Goal: Information Seeking & Learning: Learn about a topic

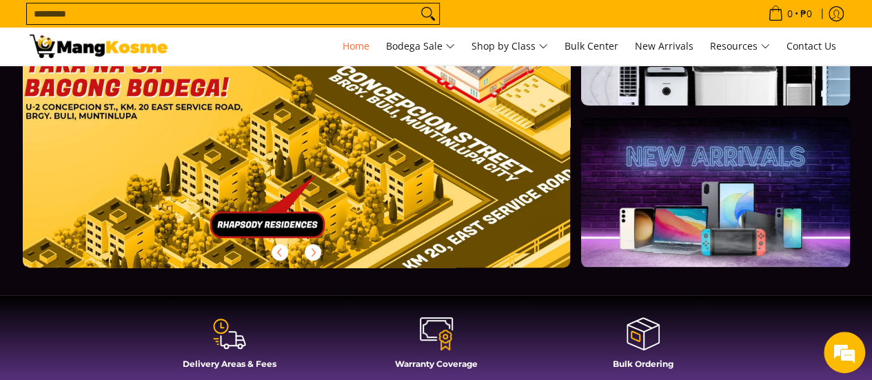
scroll to position [276, 0]
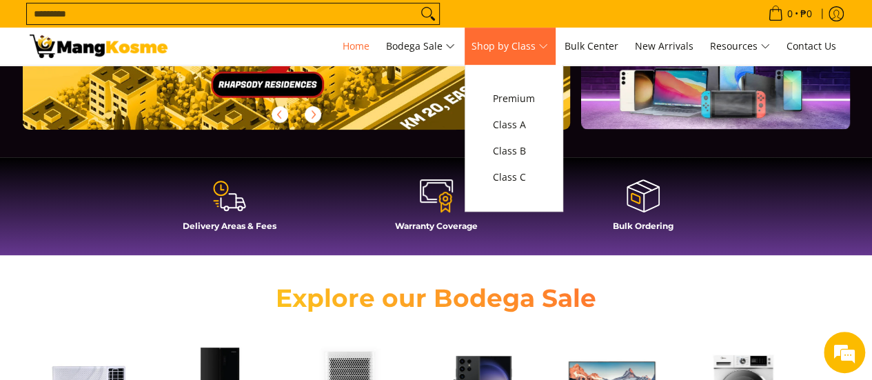
click at [548, 50] on span "Shop by Class" at bounding box center [510, 46] width 77 height 17
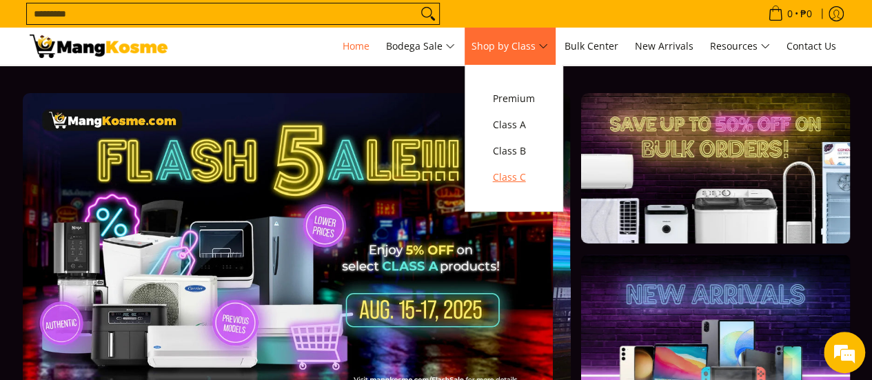
scroll to position [0, 1]
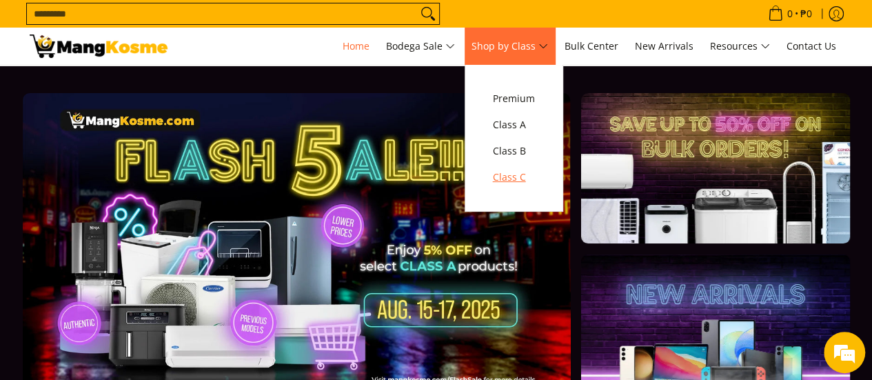
click at [521, 181] on span "Class C" at bounding box center [514, 177] width 42 height 17
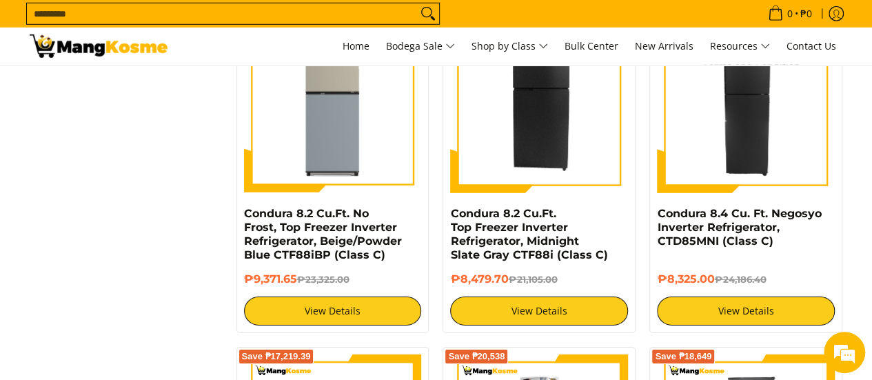
scroll to position [1998, 0]
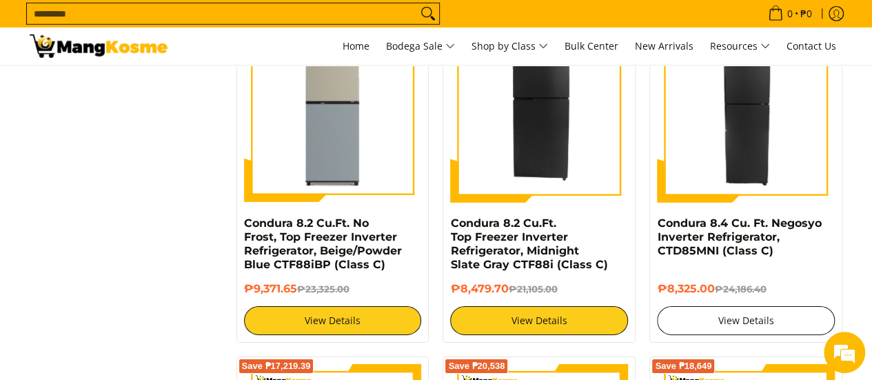
click at [721, 314] on link "View Details" at bounding box center [746, 320] width 178 height 29
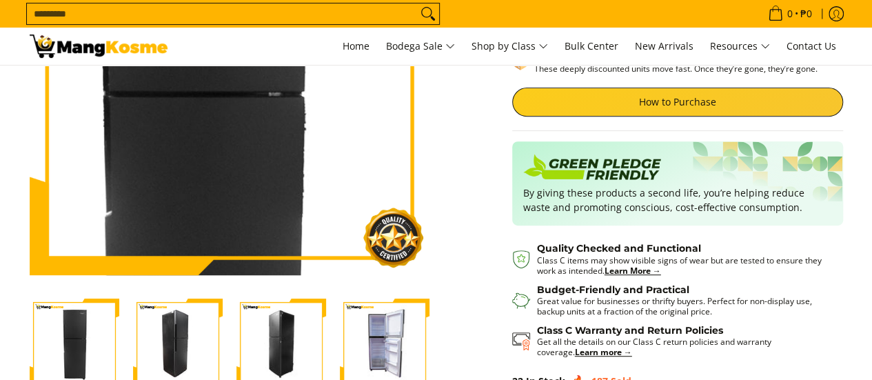
scroll to position [276, 0]
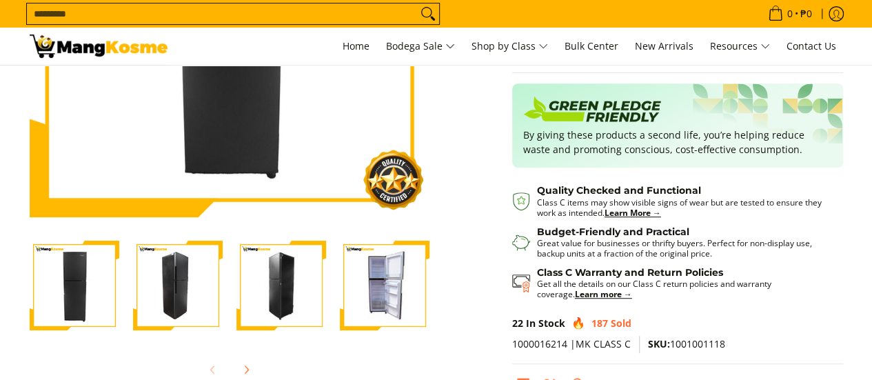
click at [399, 294] on img "Condura 8.4 Cu. Ft. Negosyo Inverter Refrigerator, CTD85MNI (Class C)-4" at bounding box center [385, 286] width 90 height 90
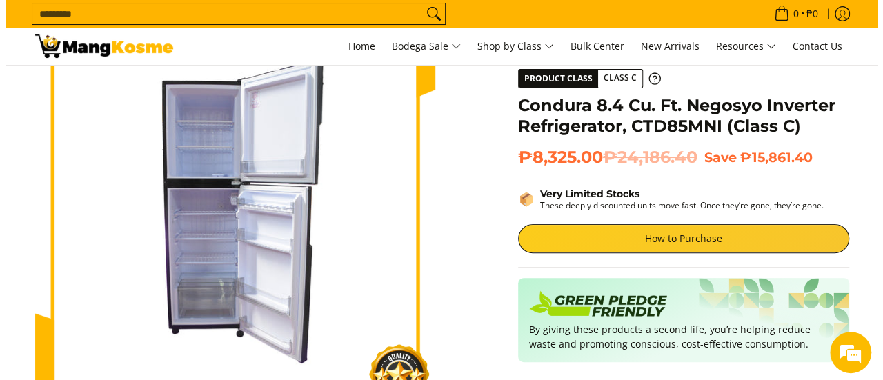
scroll to position [61, 0]
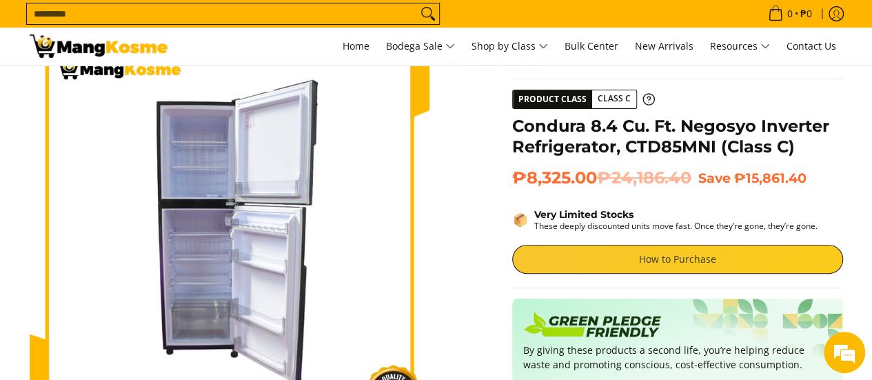
click at [639, 271] on link "How to Purchase" at bounding box center [677, 259] width 331 height 29
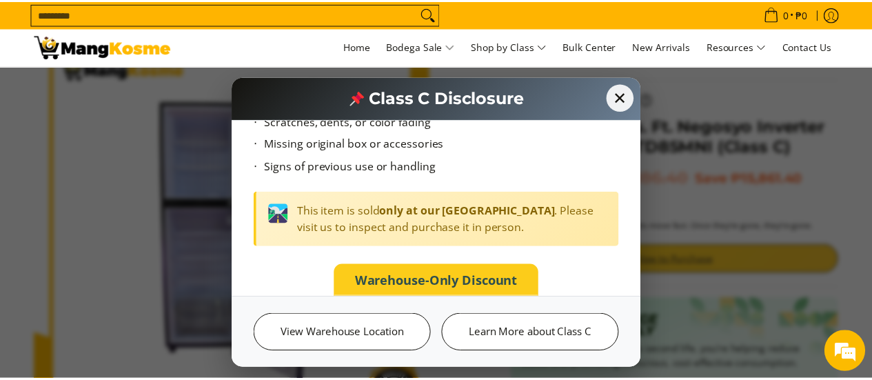
scroll to position [118, 0]
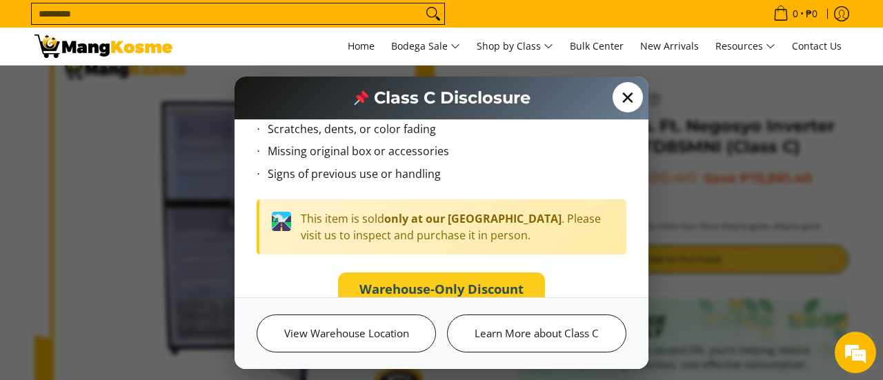
click at [625, 85] on span "✕" at bounding box center [627, 97] width 30 height 30
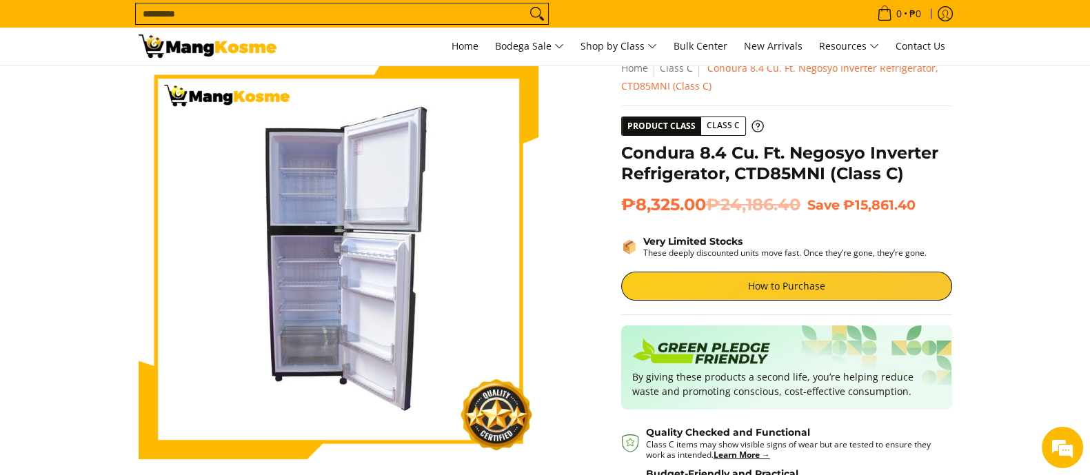
scroll to position [36, 0]
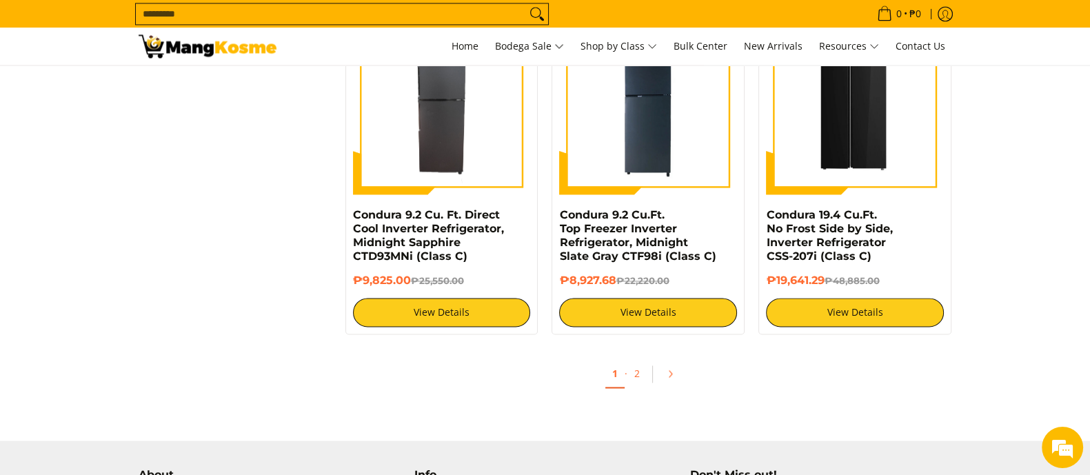
scroll to position [2699, 0]
click at [637, 368] on link "2" at bounding box center [637, 374] width 19 height 28
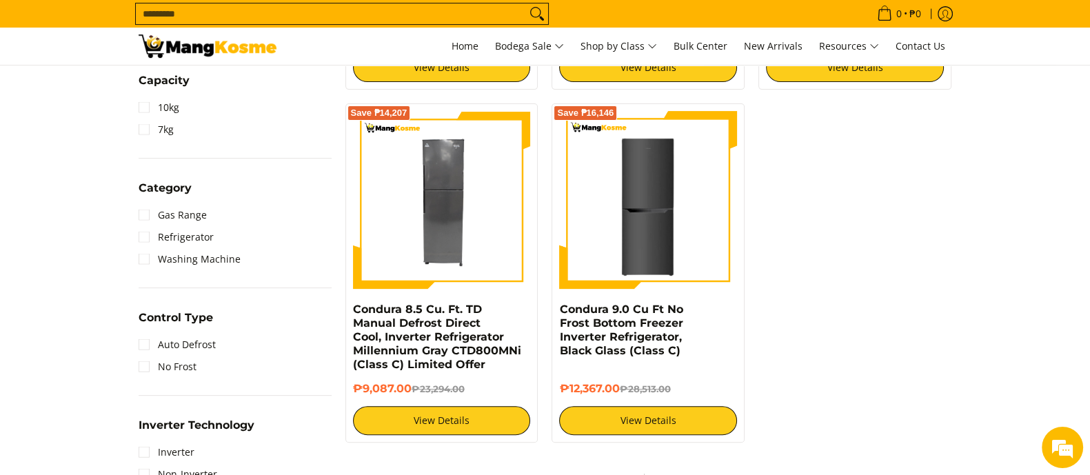
scroll to position [603, 0]
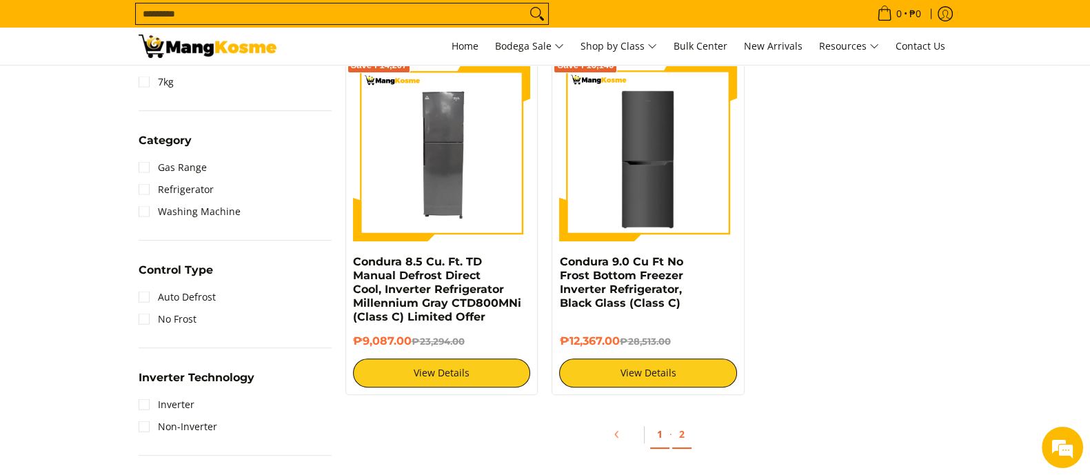
click at [662, 434] on link "1" at bounding box center [659, 435] width 19 height 28
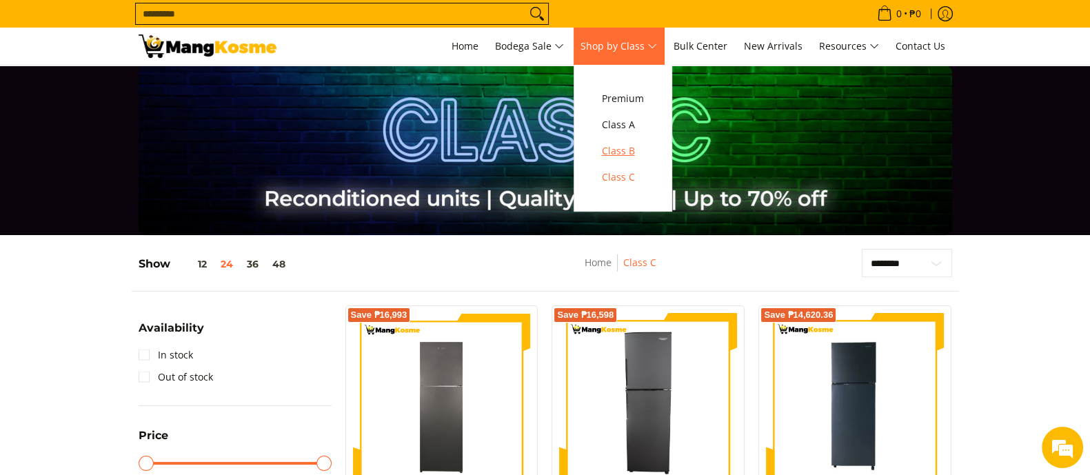
click at [622, 154] on span "Class B" at bounding box center [623, 151] width 42 height 17
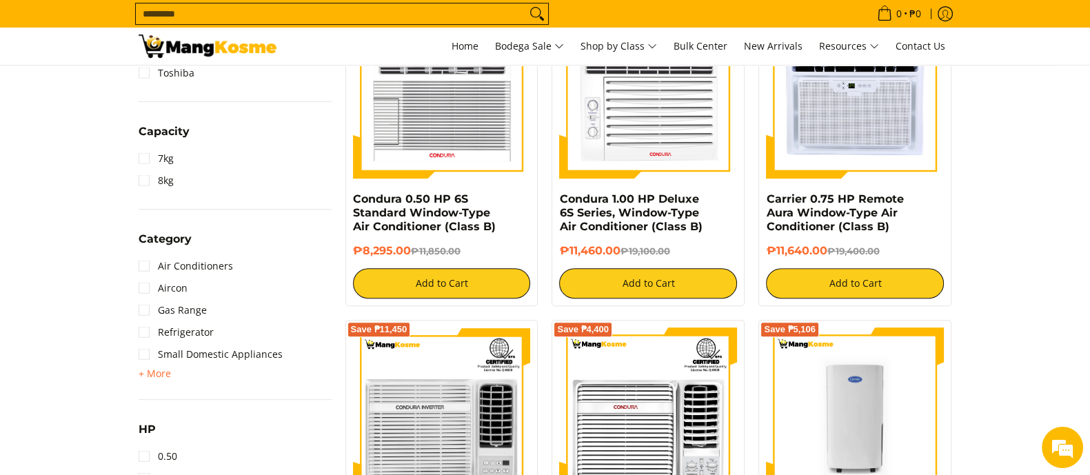
scroll to position [689, 0]
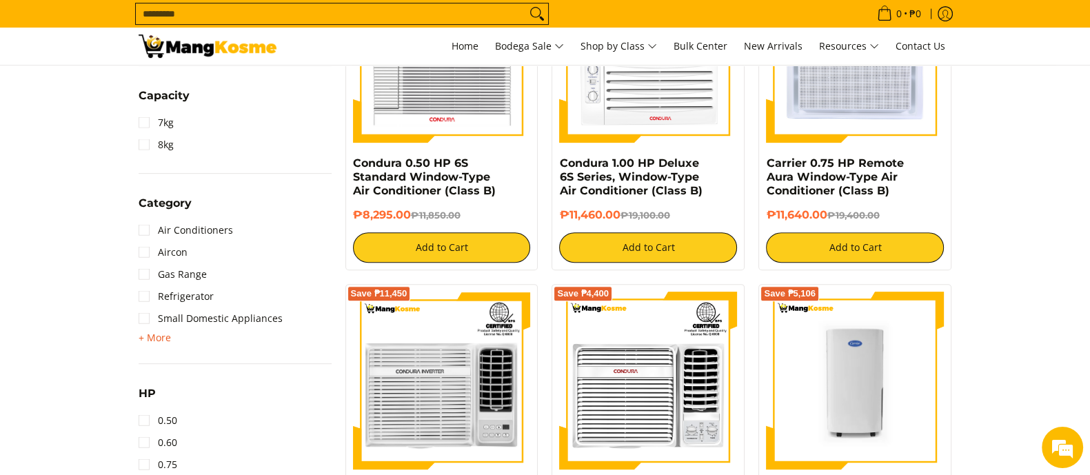
click at [156, 339] on span "+ More" at bounding box center [155, 337] width 32 height 11
click at [195, 294] on link "Refrigerator" at bounding box center [176, 296] width 75 height 22
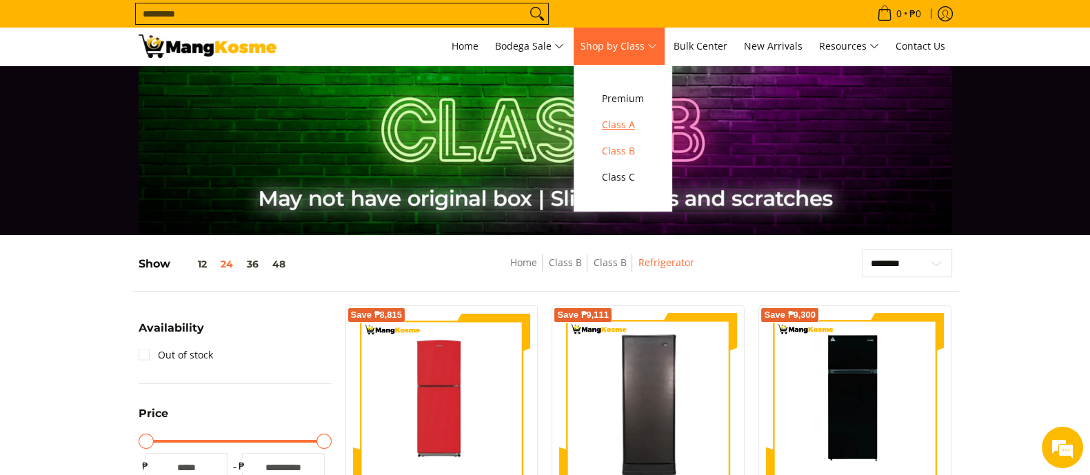
click at [642, 115] on link "Class A" at bounding box center [623, 125] width 56 height 26
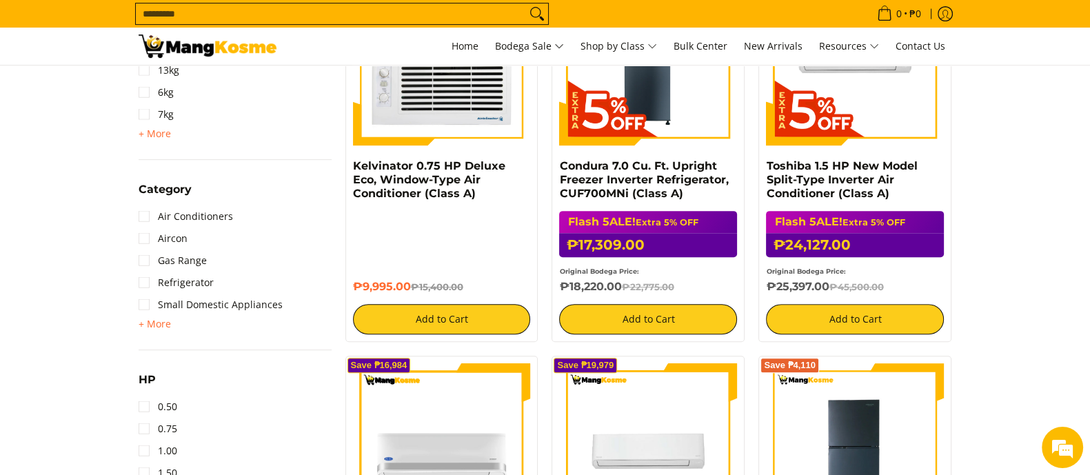
scroll to position [776, 0]
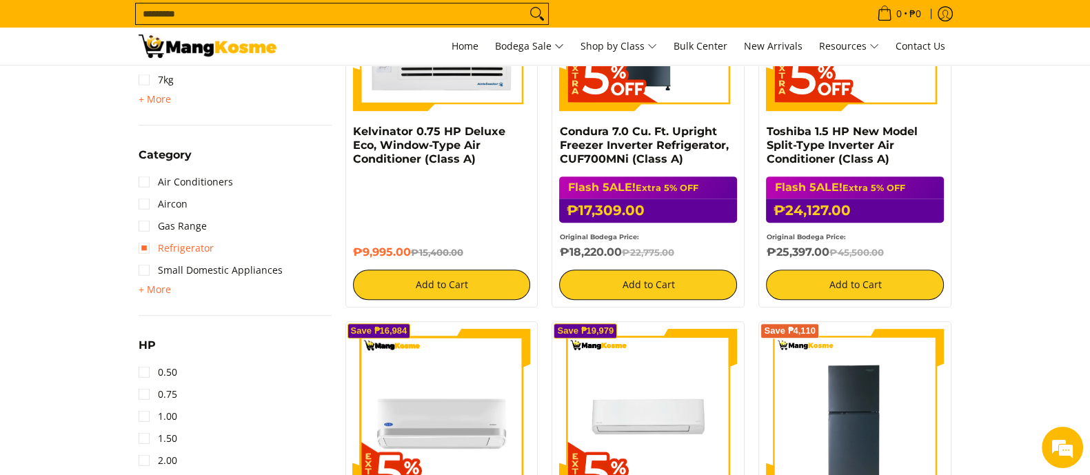
click at [194, 241] on link "Refrigerator" at bounding box center [176, 248] width 75 height 22
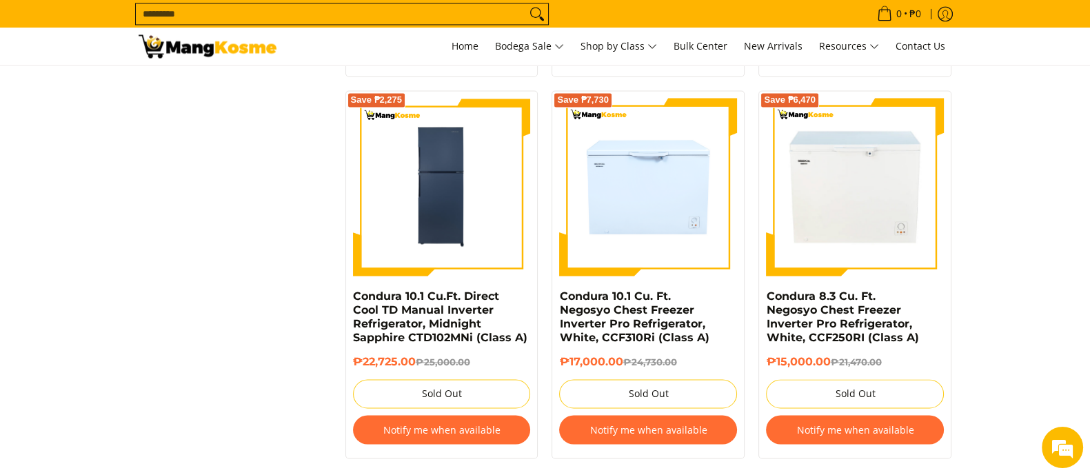
scroll to position [2969, 0]
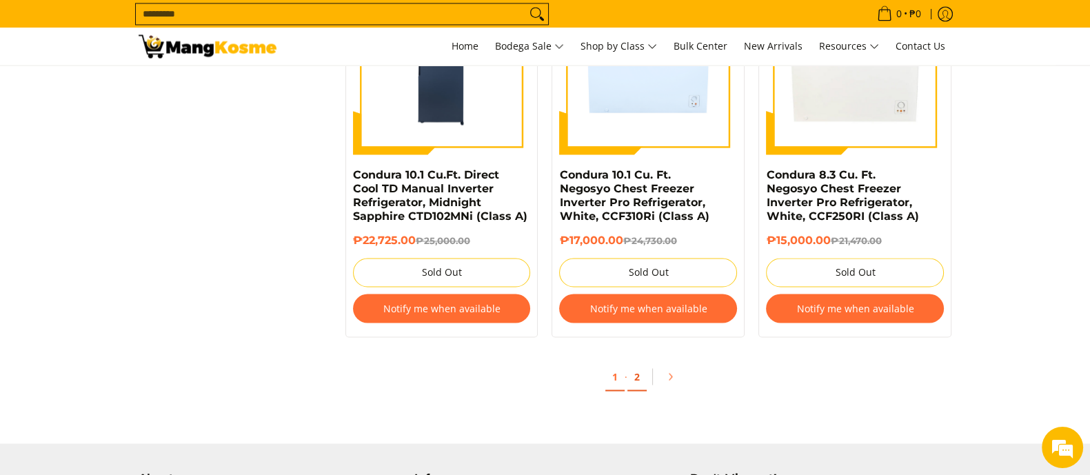
click at [632, 385] on link "2" at bounding box center [637, 377] width 19 height 28
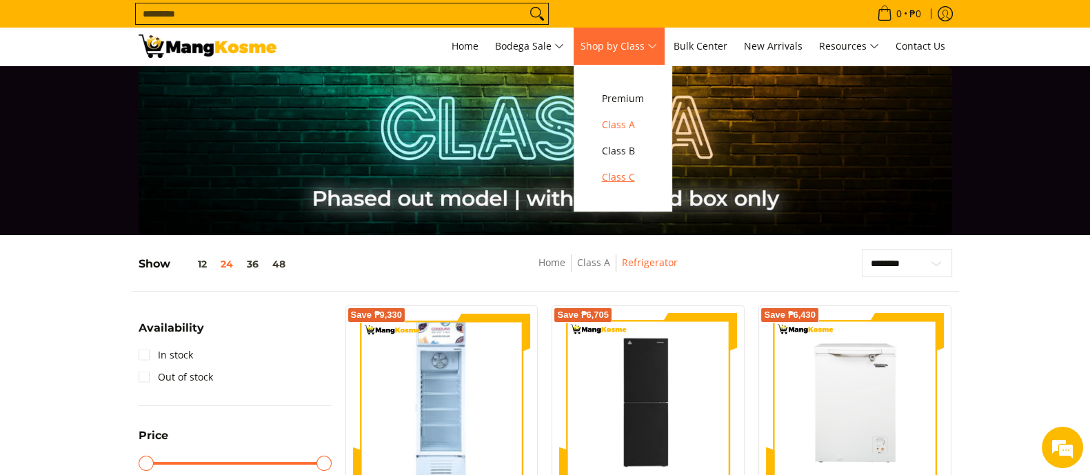
click at [624, 182] on span "Class C" at bounding box center [623, 177] width 42 height 17
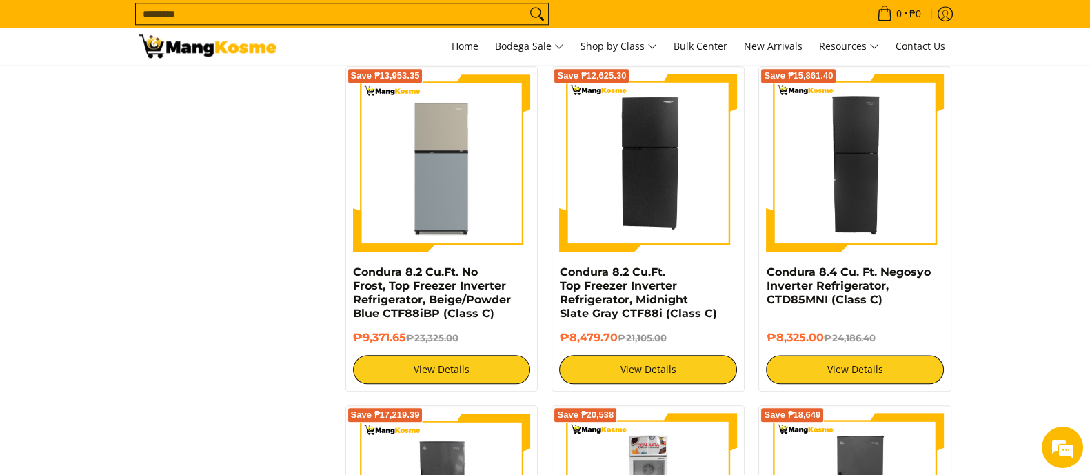
scroll to position [1958, 0]
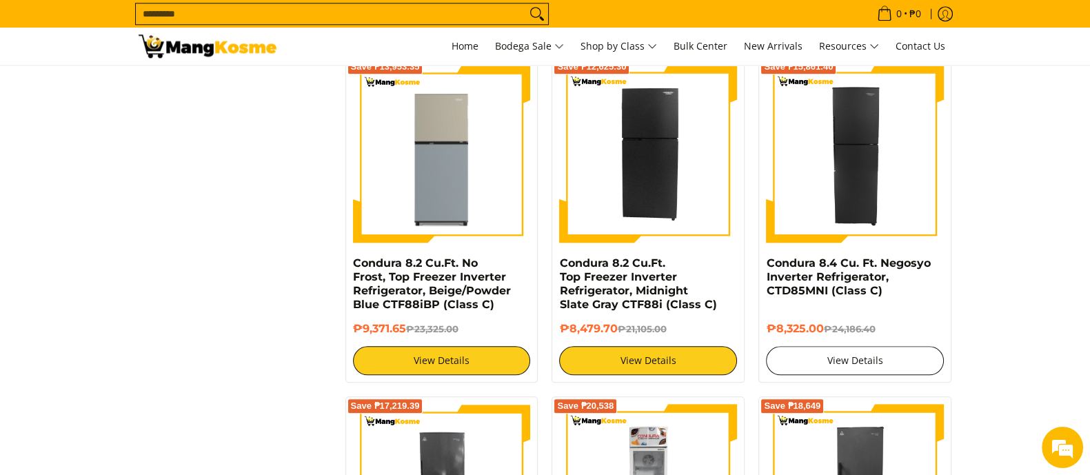
click at [859, 375] on link "View Details" at bounding box center [855, 360] width 178 height 29
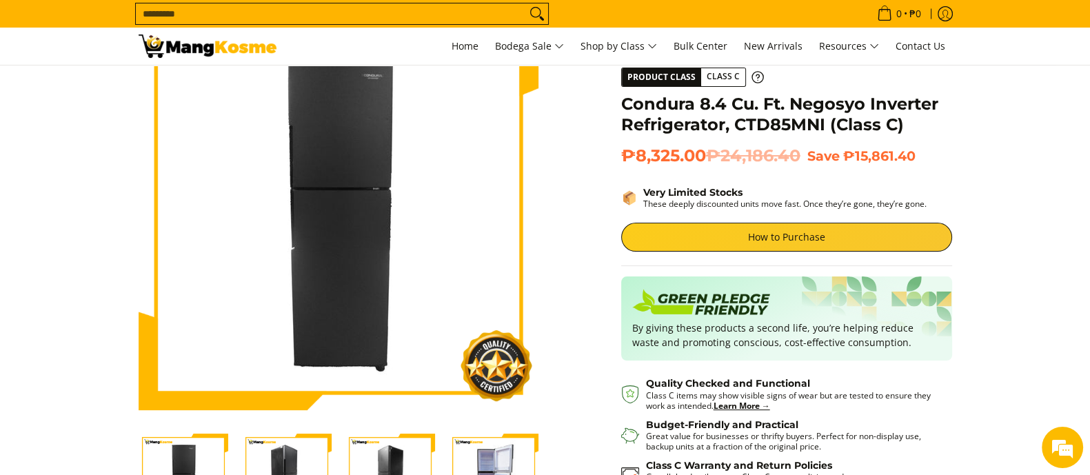
scroll to position [86, 0]
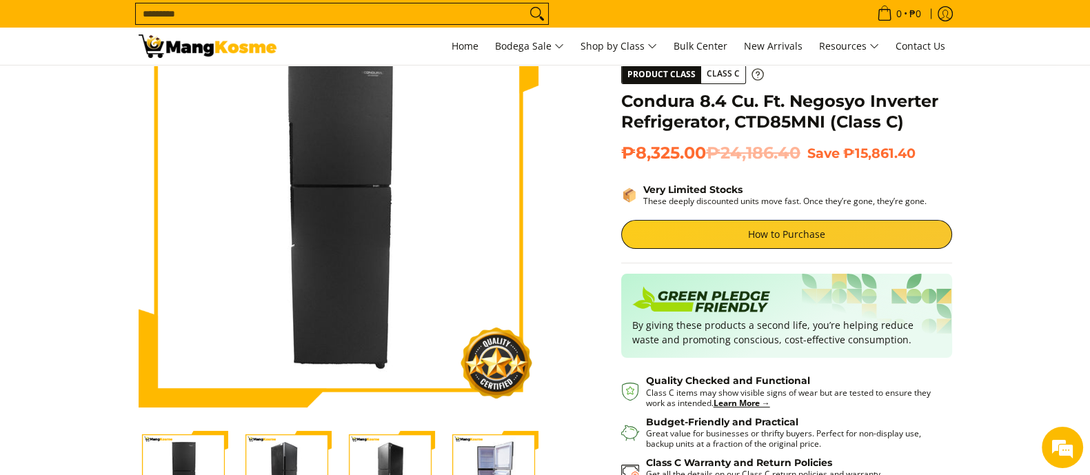
click at [753, 70] on icon at bounding box center [757, 73] width 11 height 11
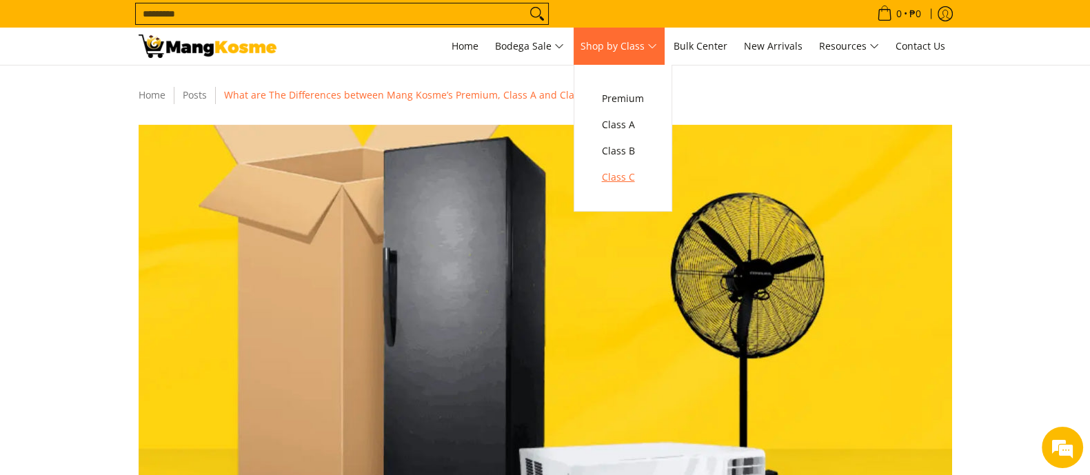
click at [626, 180] on span "Class C" at bounding box center [623, 177] width 42 height 17
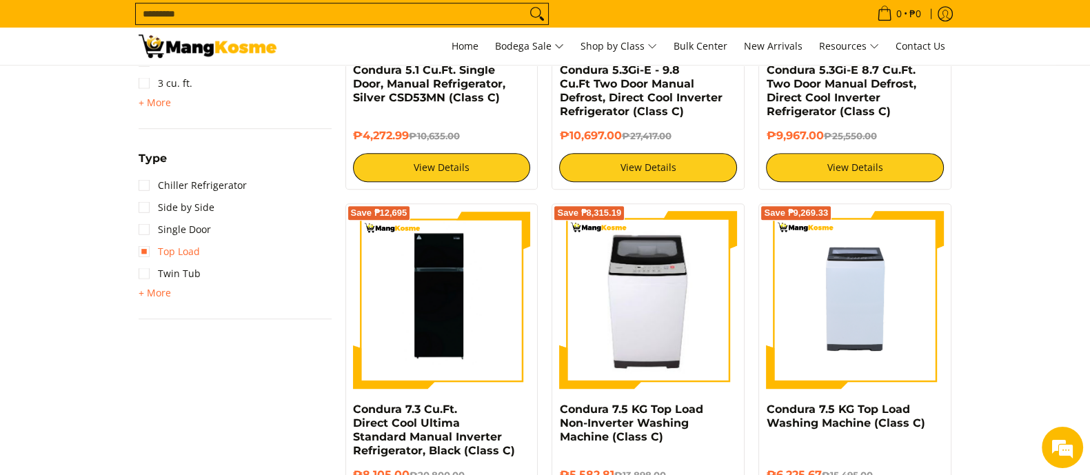
scroll to position [1034, 0]
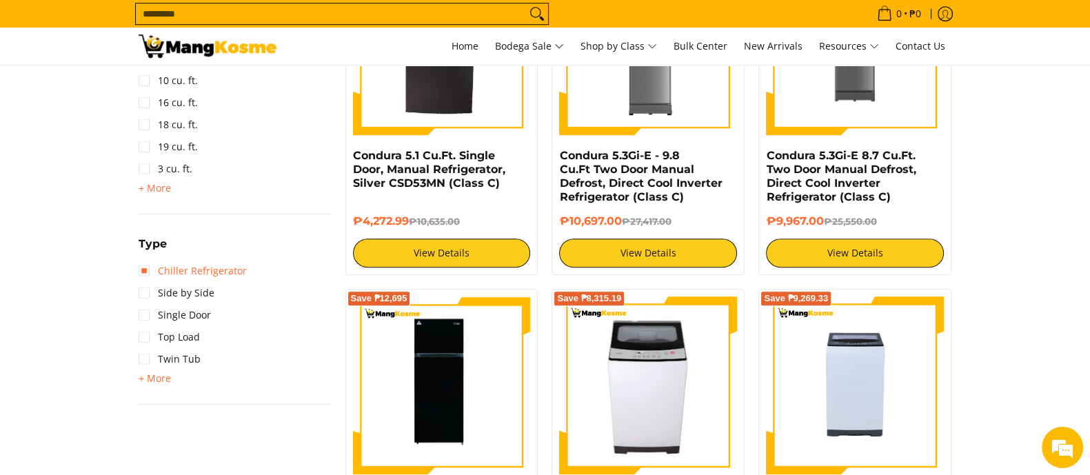
click at [218, 269] on link "Chiller Refrigerator" at bounding box center [193, 271] width 108 height 22
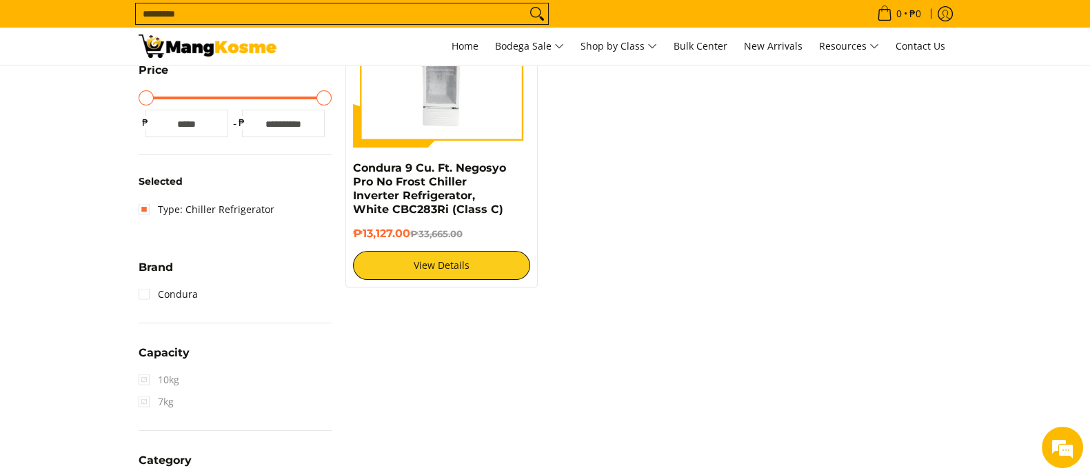
scroll to position [355, 0]
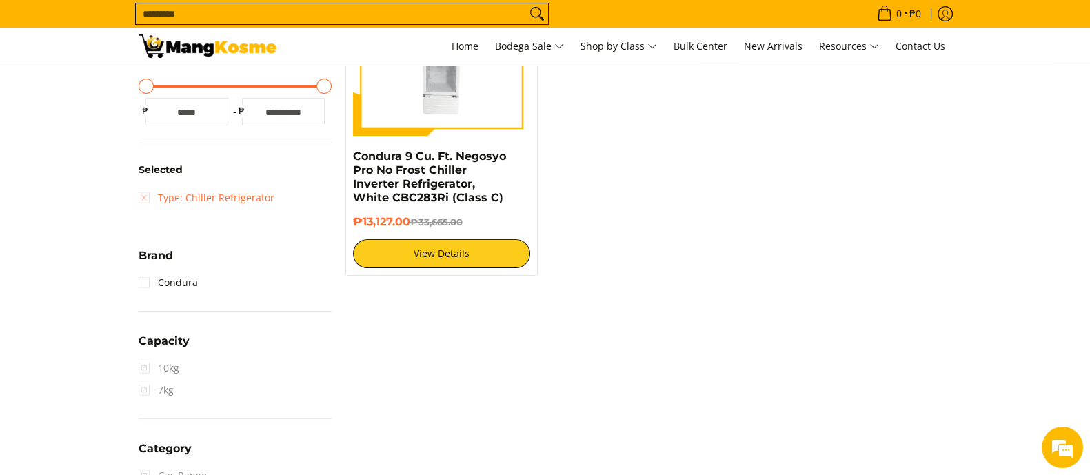
click at [210, 203] on link "Type: Chiller Refrigerator" at bounding box center [207, 198] width 136 height 22
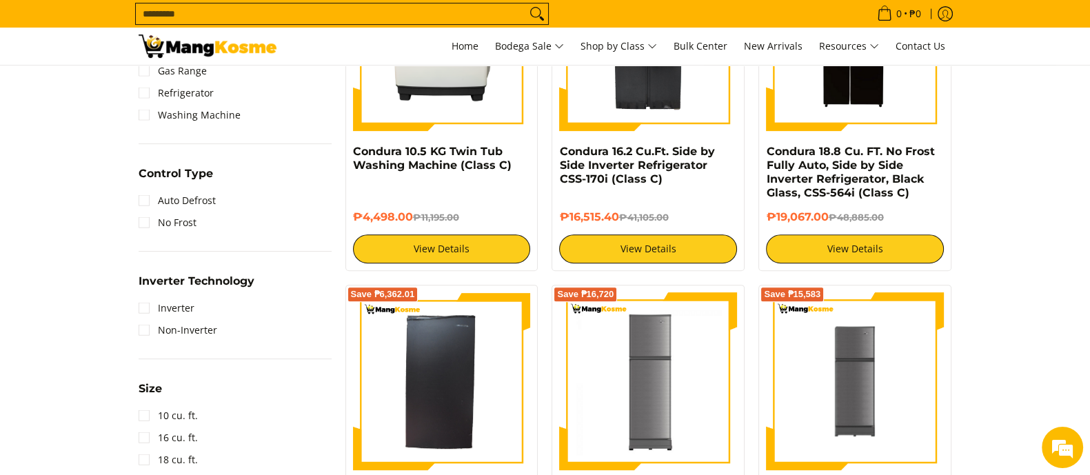
scroll to position [700, 0]
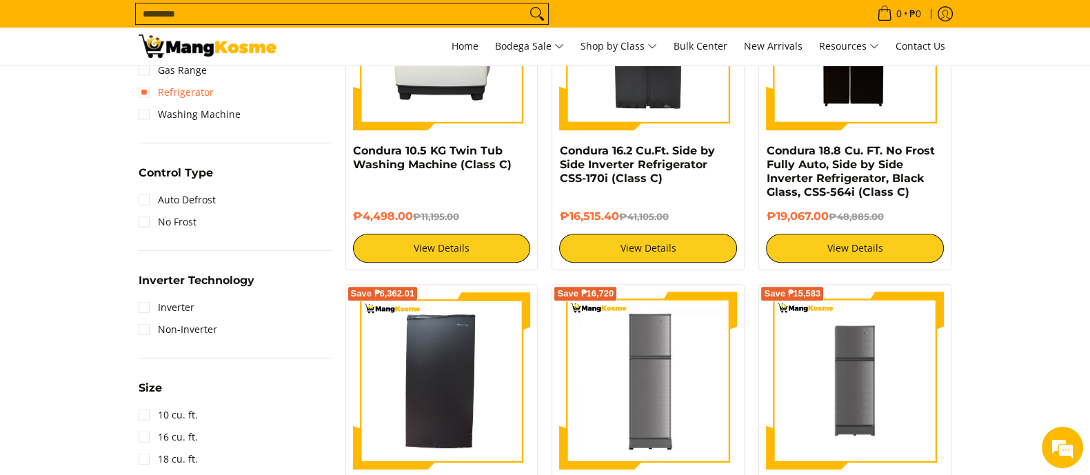
click at [166, 97] on link "Refrigerator" at bounding box center [176, 92] width 75 height 22
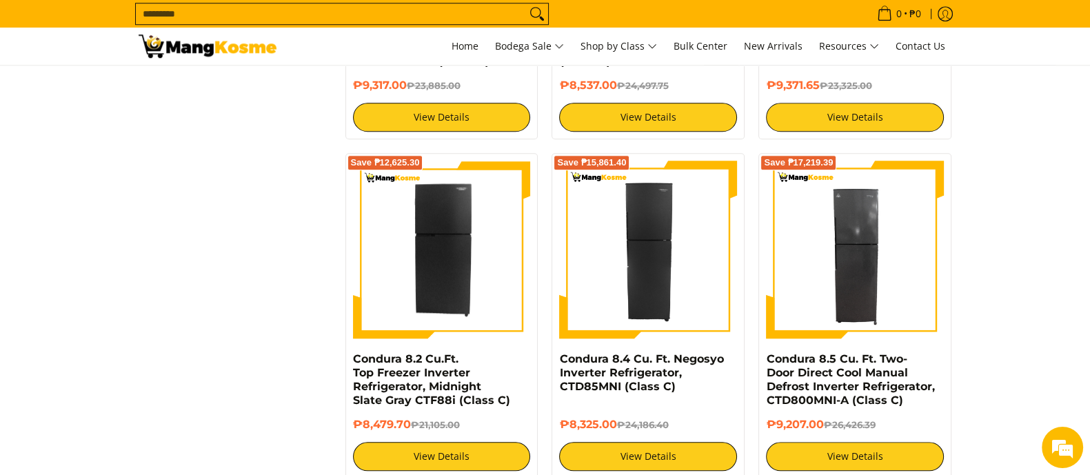
scroll to position [1562, 0]
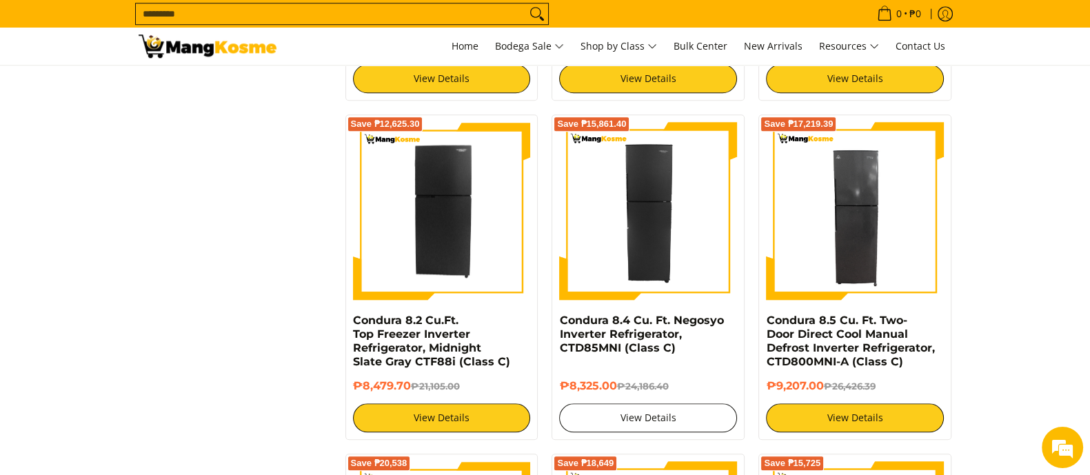
click at [665, 417] on link "View Details" at bounding box center [648, 417] width 178 height 29
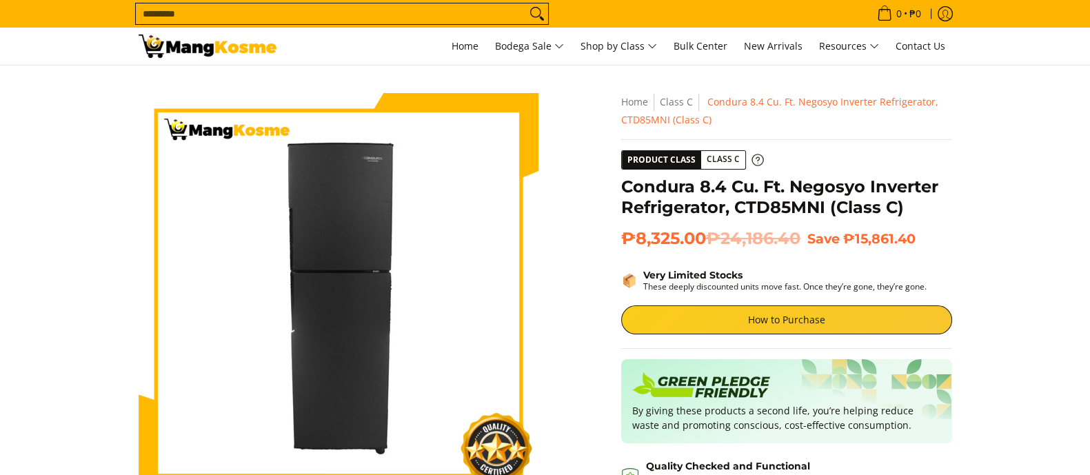
click at [714, 153] on span "Class C" at bounding box center [723, 159] width 44 height 17
click at [753, 160] on icon at bounding box center [758, 160] width 12 height 12
click at [768, 322] on link "How to Purchase" at bounding box center [786, 319] width 331 height 29
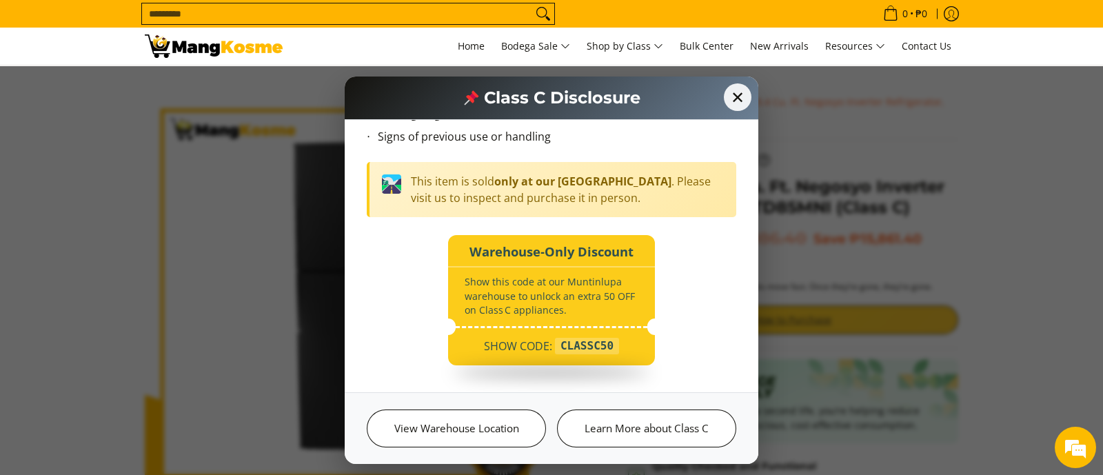
scroll to position [161, 0]
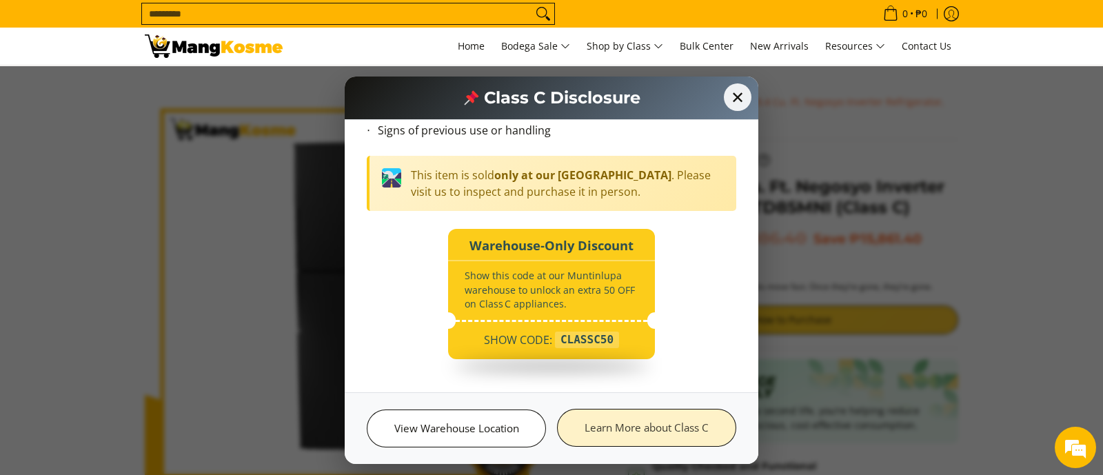
click at [659, 434] on link "Learn More about Class C" at bounding box center [646, 428] width 179 height 38
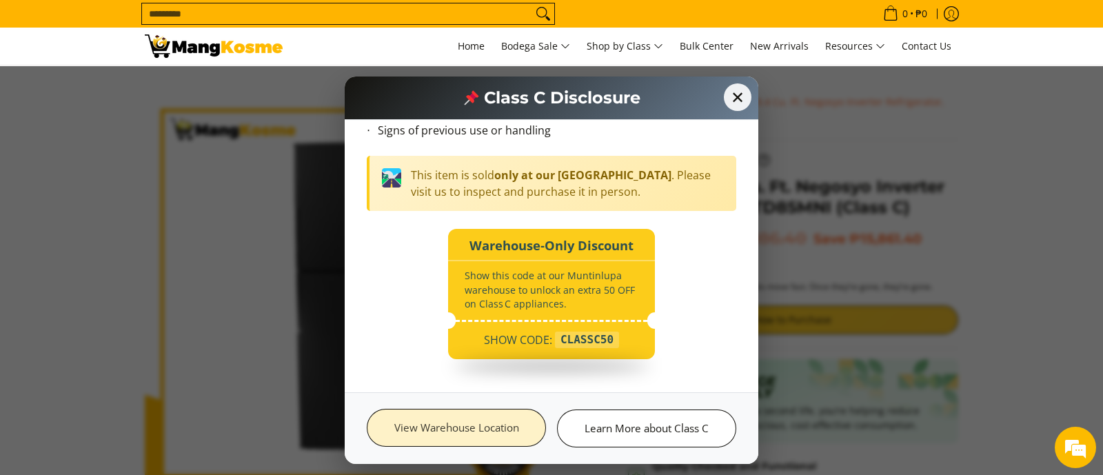
click at [460, 432] on link "View Warehouse Location" at bounding box center [456, 428] width 179 height 38
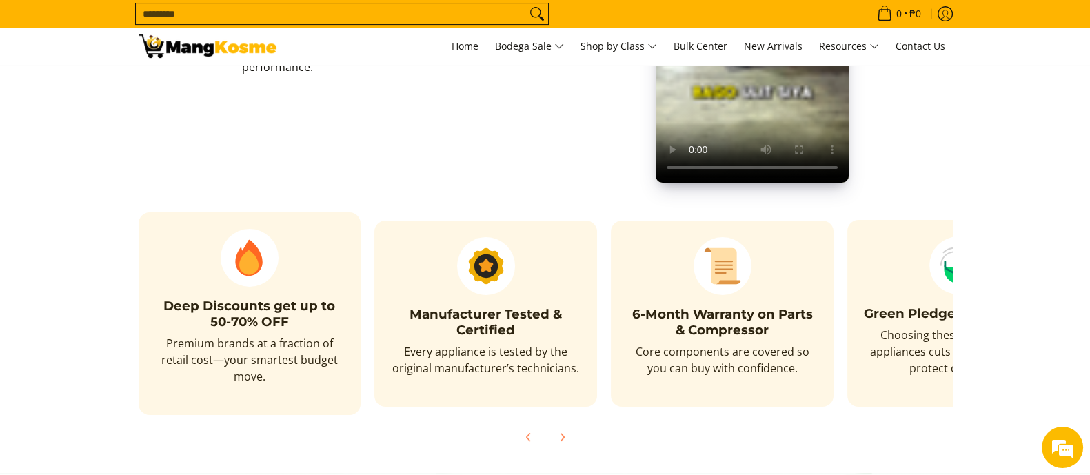
scroll to position [603, 0]
